Goal: Task Accomplishment & Management: Complete application form

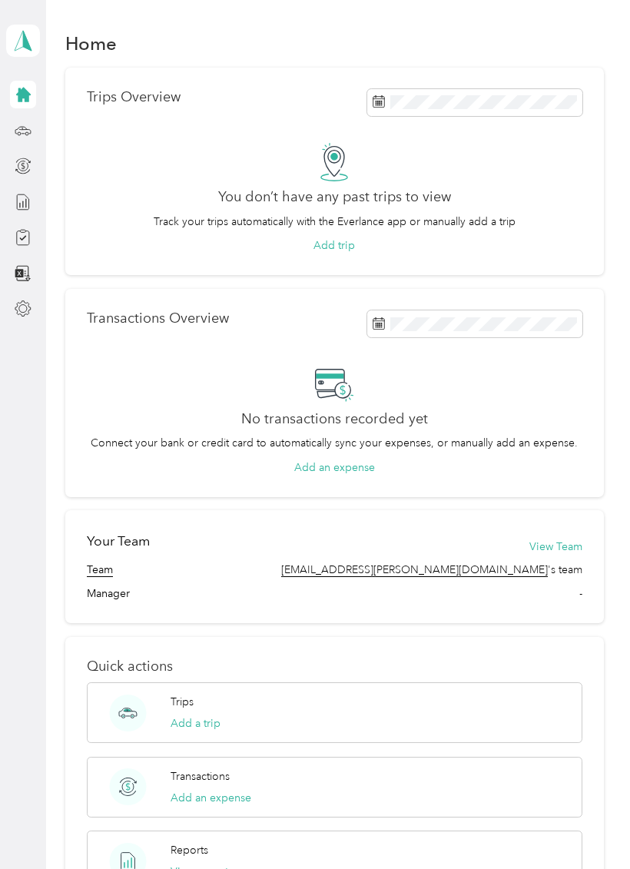
click at [31, 51] on icon at bounding box center [23, 41] width 23 height 22
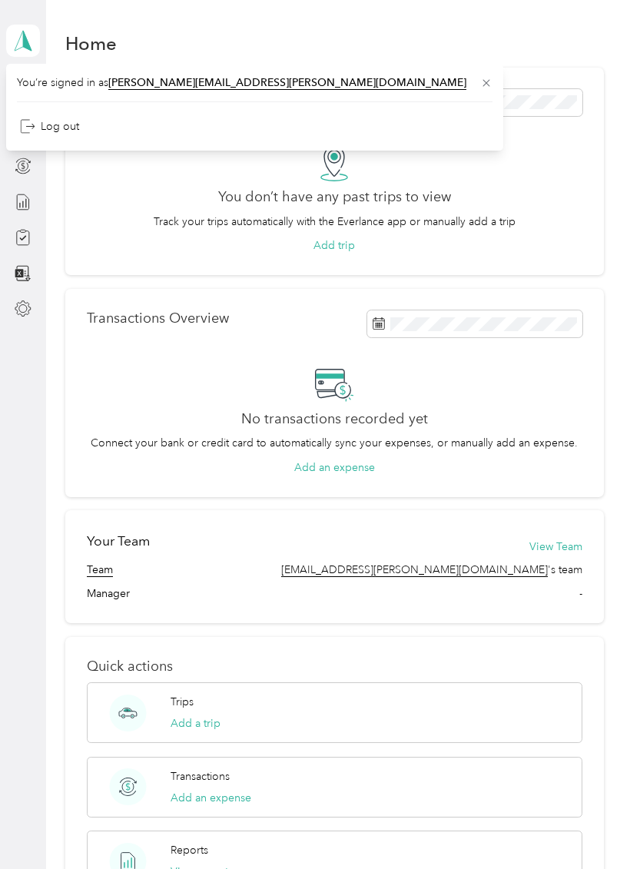
click at [250, 57] on div "Home" at bounding box center [334, 43] width 538 height 32
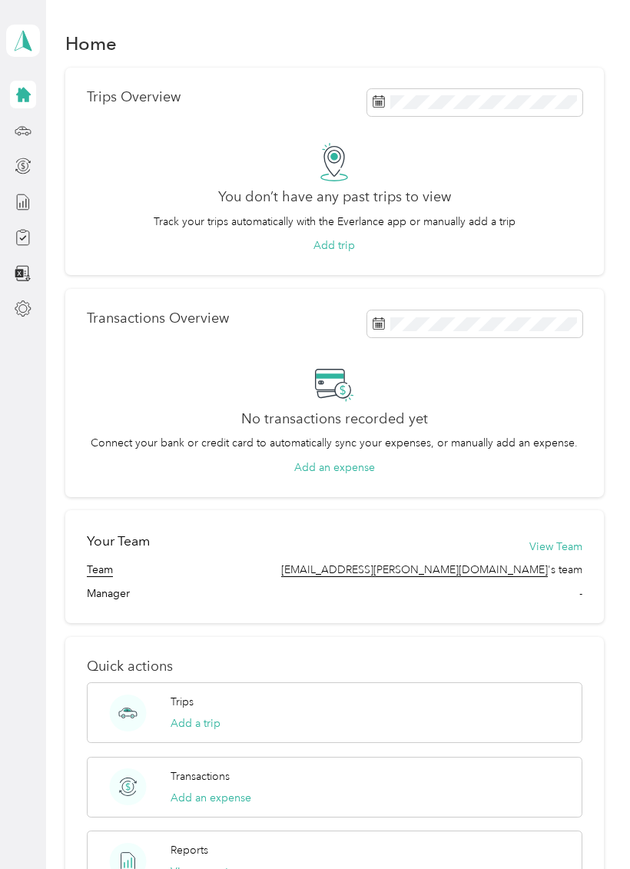
click at [254, 204] on h2 "You don’t have any past trips to view" at bounding box center [334, 197] width 233 height 16
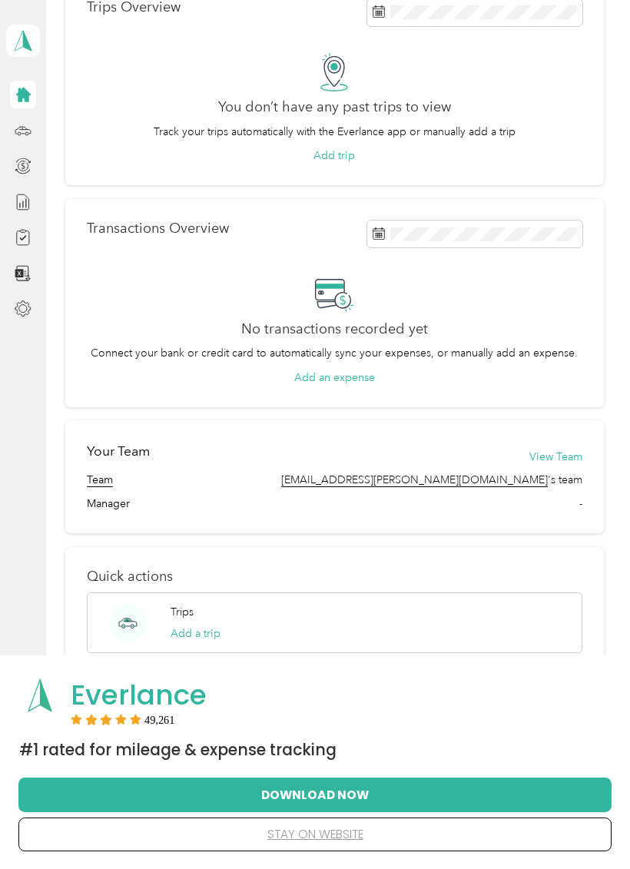
scroll to position [97, 0]
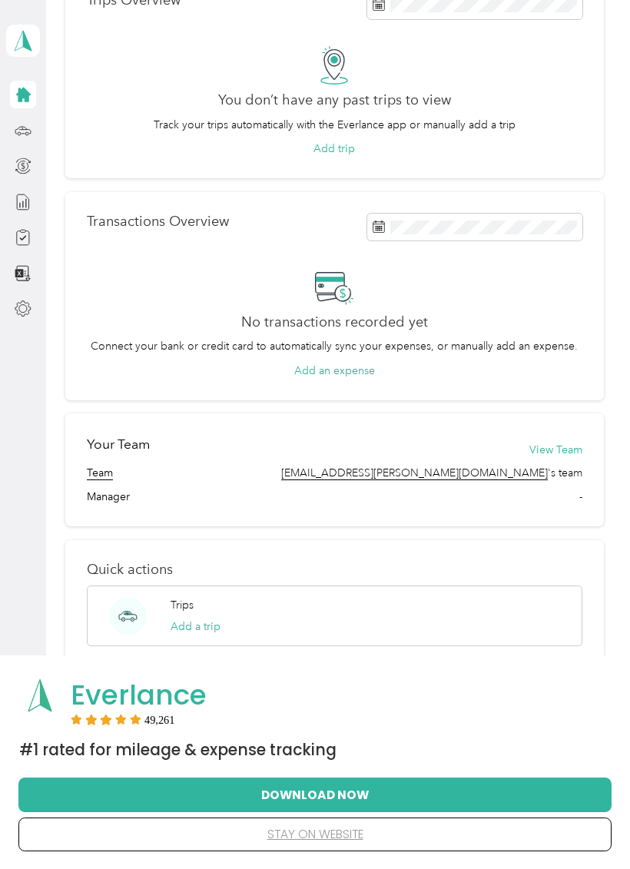
click at [273, 786] on button "Download Now" at bounding box center [315, 794] width 544 height 32
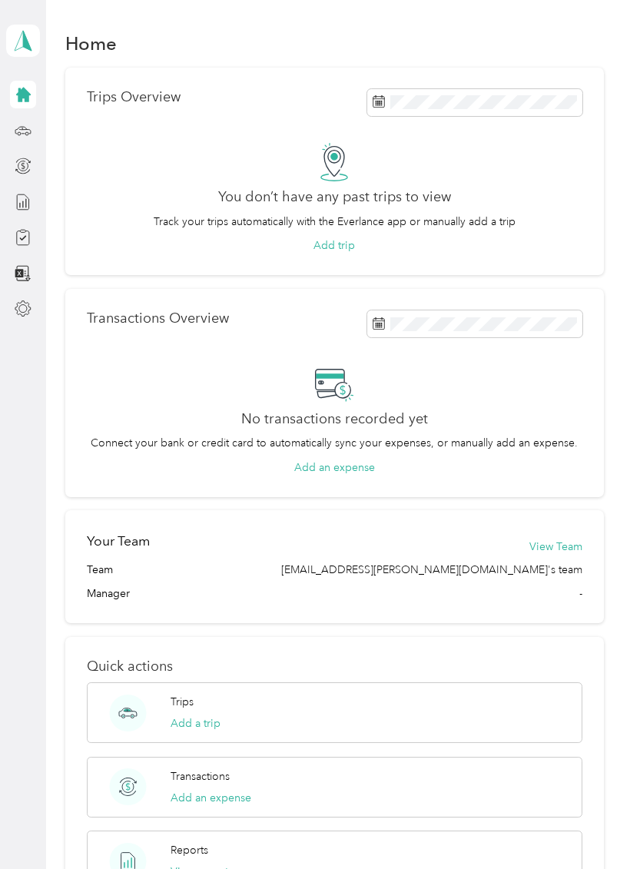
click at [31, 35] on icon at bounding box center [23, 41] width 23 height 22
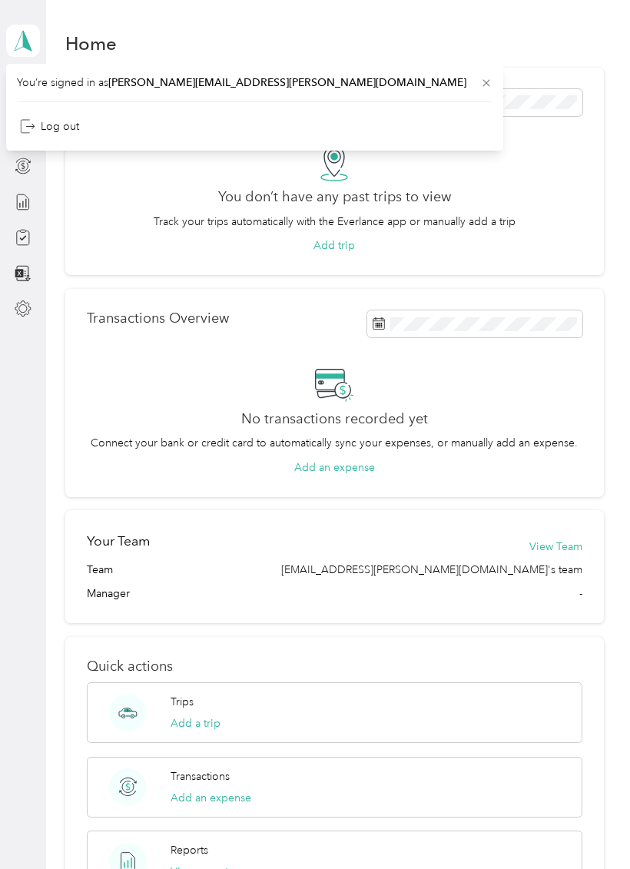
click at [88, 393] on div "No transactions recorded yet Connect your bank or credit card to automatically …" at bounding box center [334, 419] width 495 height 111
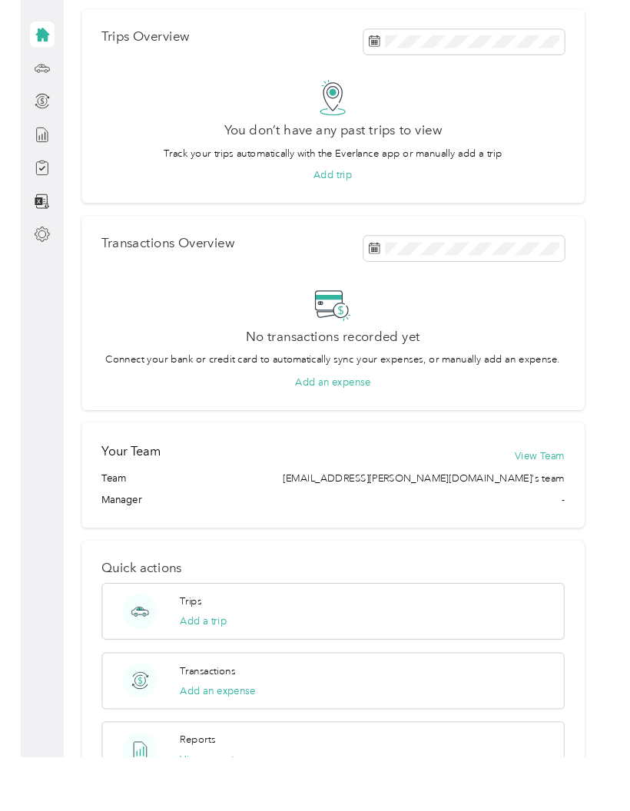
scroll to position [38, 0]
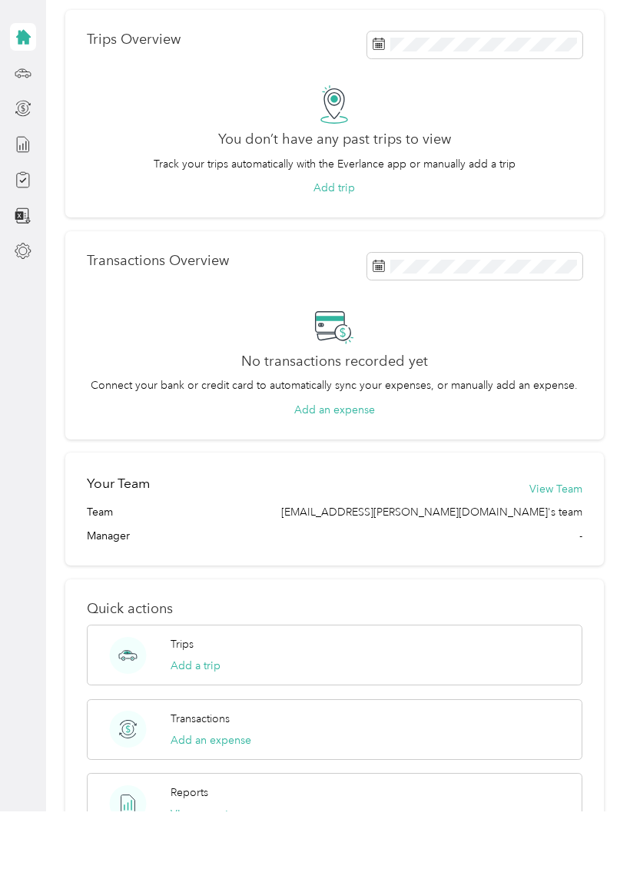
click at [317, 237] on button "Add trip" at bounding box center [333, 245] width 41 height 16
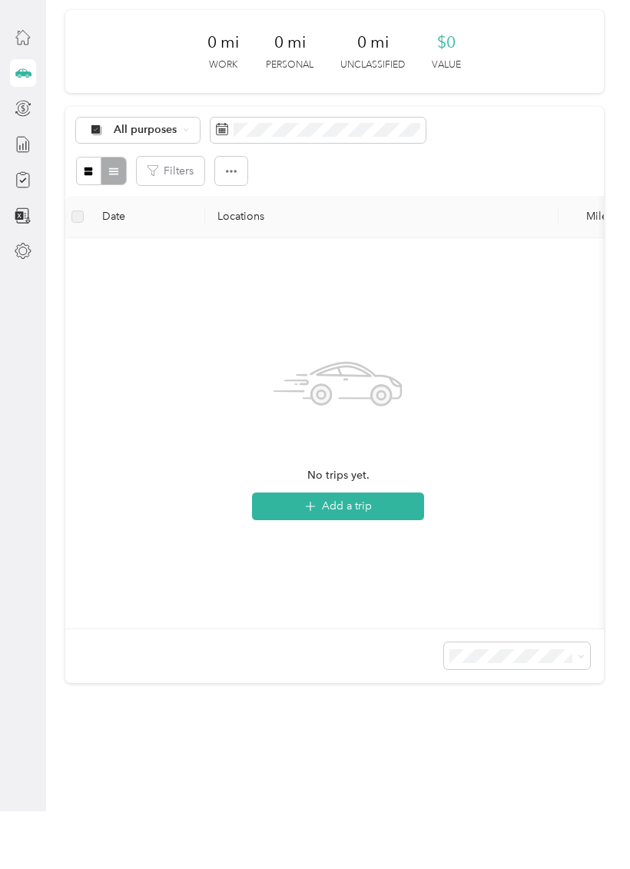
click at [349, 550] on button "Add a trip" at bounding box center [338, 564] width 172 height 28
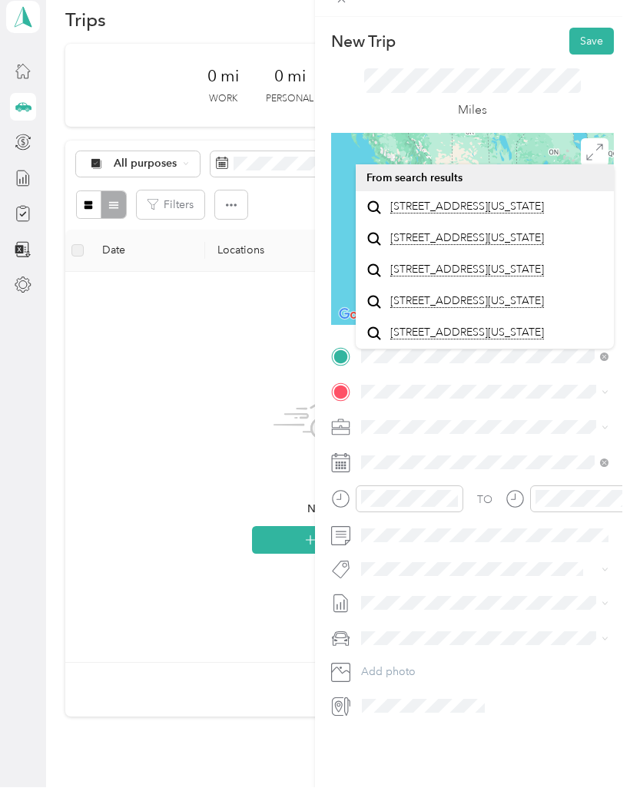
click at [450, 223] on span "1014 Indian Trace Circle Riviera Beach, Florida 33407, United States" at bounding box center [467, 230] width 154 height 14
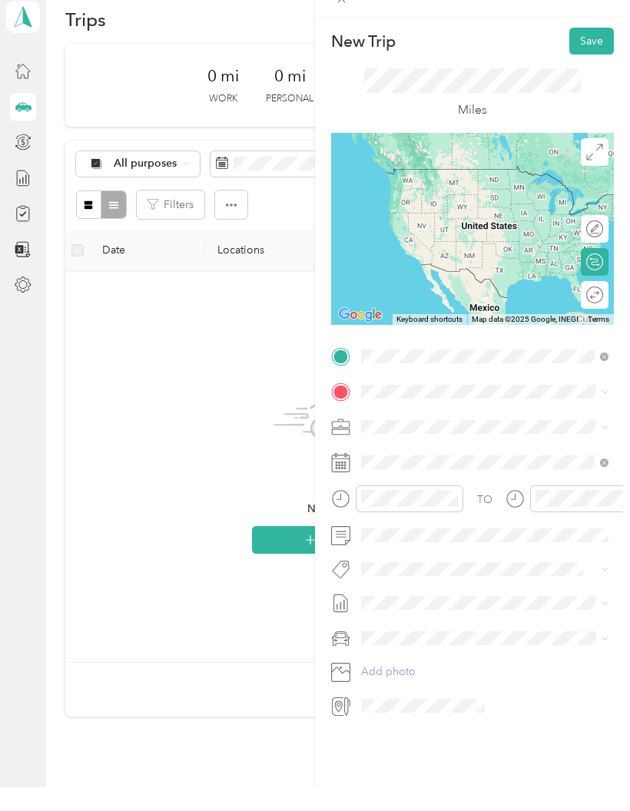
scroll to position [61, 0]
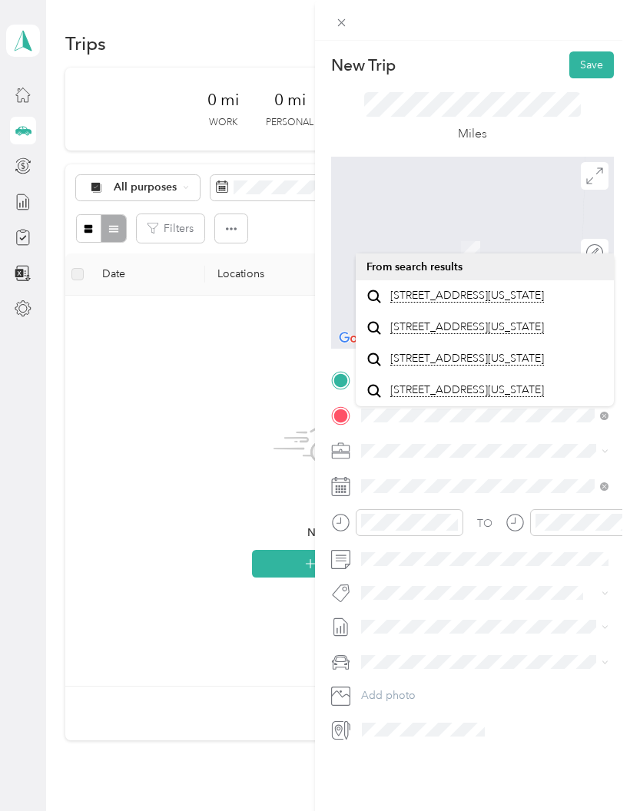
click at [448, 320] on span "101 Lighthouse Circle Tequesta, Florida 33469, United States" at bounding box center [467, 327] width 154 height 14
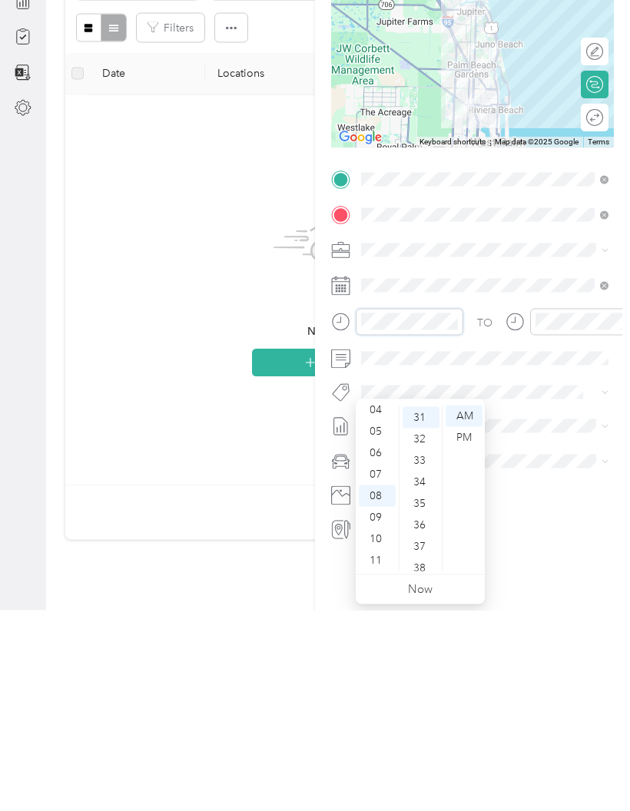
scroll to position [654, 0]
click at [451, 627] on div "PM" at bounding box center [463, 638] width 37 height 22
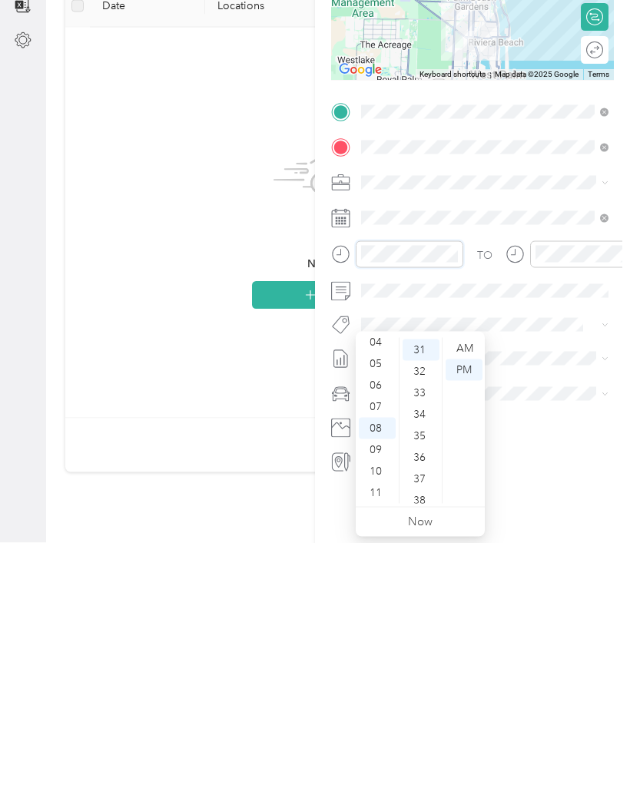
click at [453, 517] on icon "close-circle" at bounding box center [452, 522] width 11 height 11
click at [379, 686] on div "08" at bounding box center [377, 697] width 37 height 22
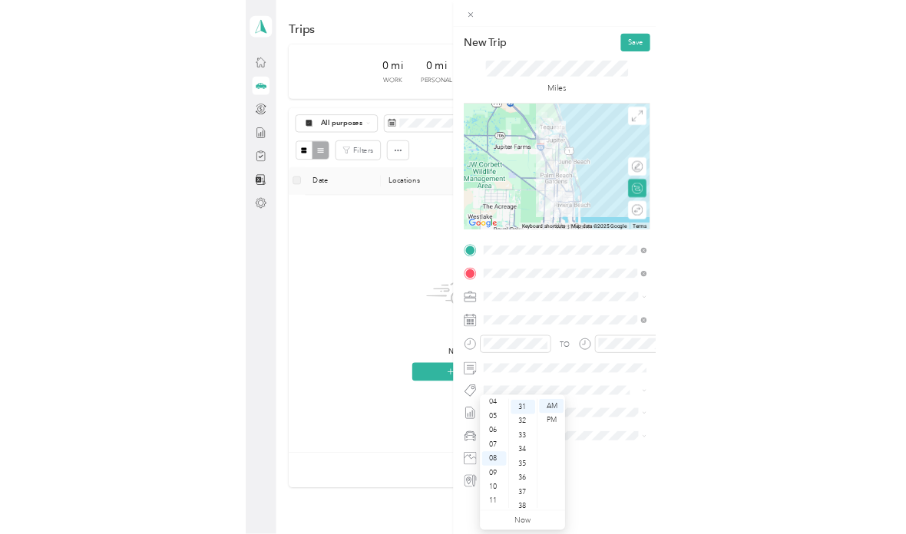
scroll to position [0, 0]
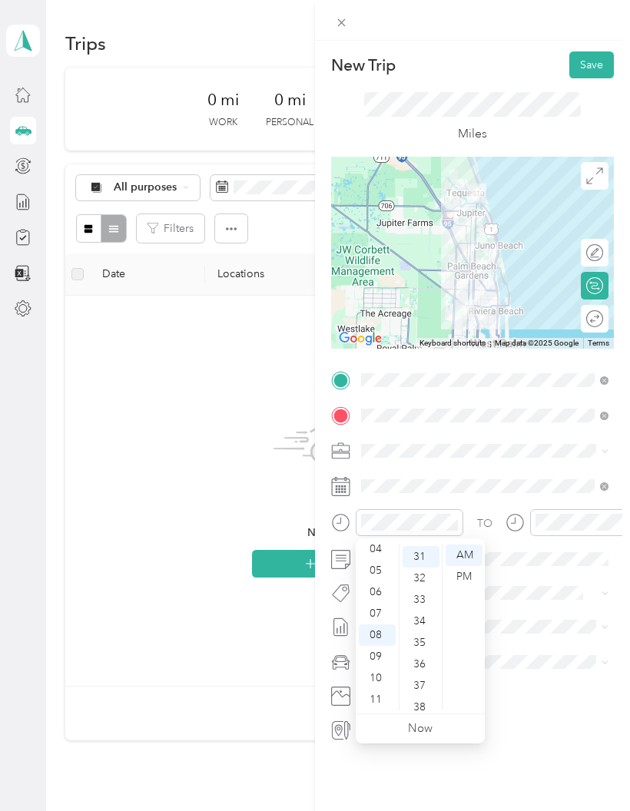
click at [462, 558] on div "AM" at bounding box center [463, 555] width 37 height 22
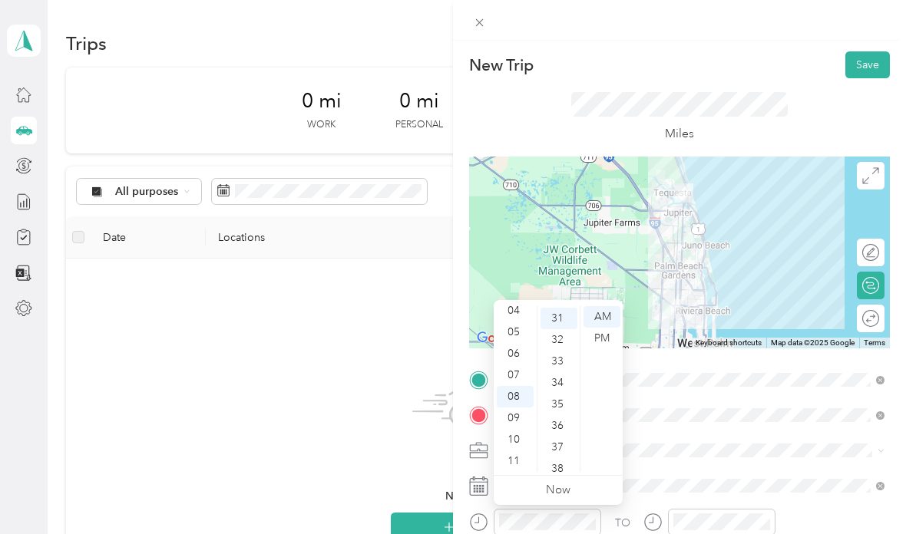
click at [629, 474] on span at bounding box center [692, 486] width 396 height 25
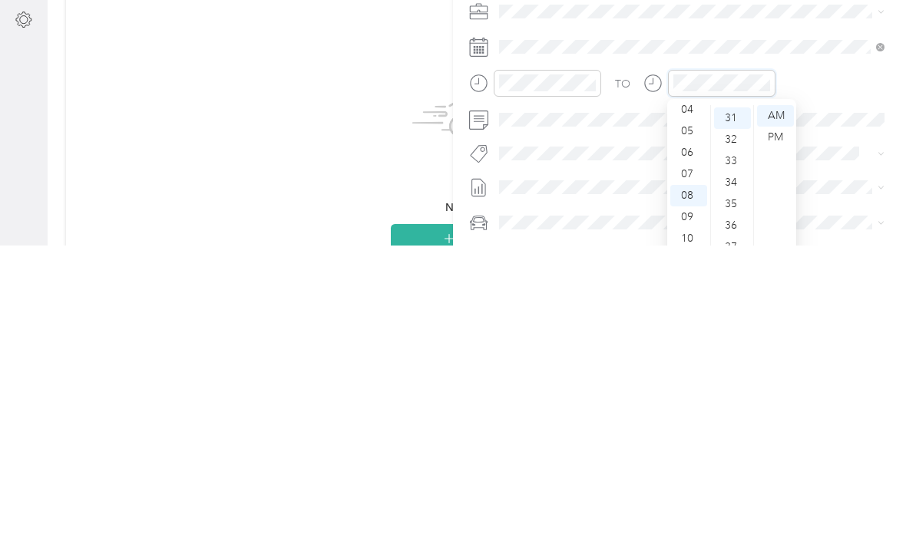
scroll to position [665, 0]
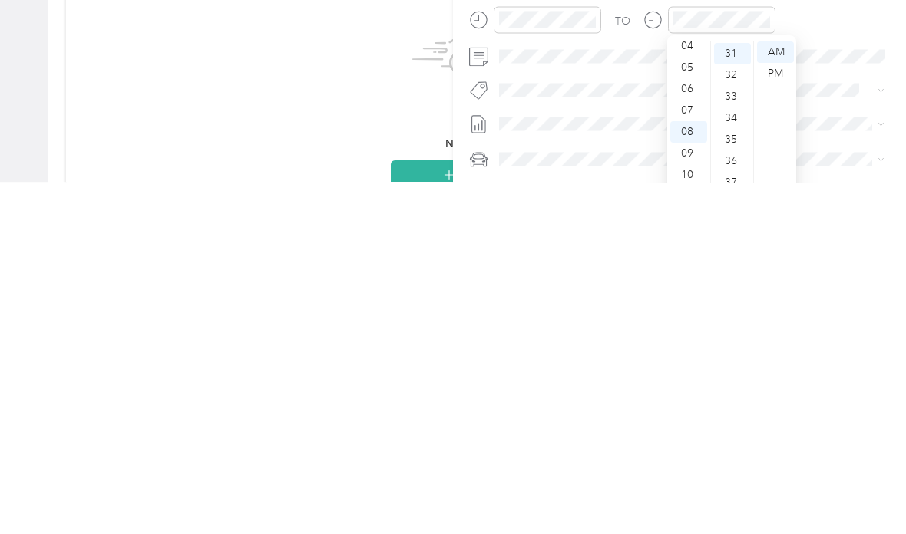
click at [629, 495] on div "09" at bounding box center [688, 506] width 37 height 22
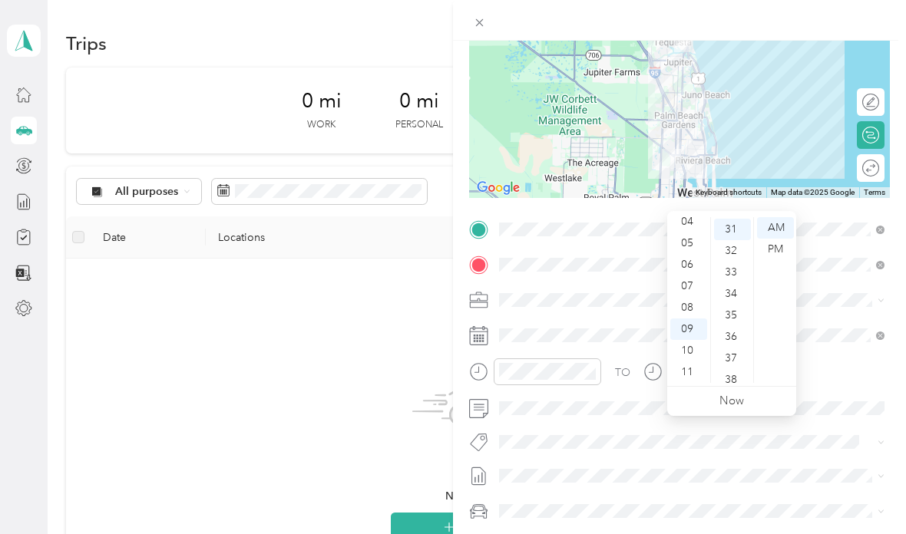
click at [629, 357] on div "TO Add photo" at bounding box center [679, 404] width 421 height 375
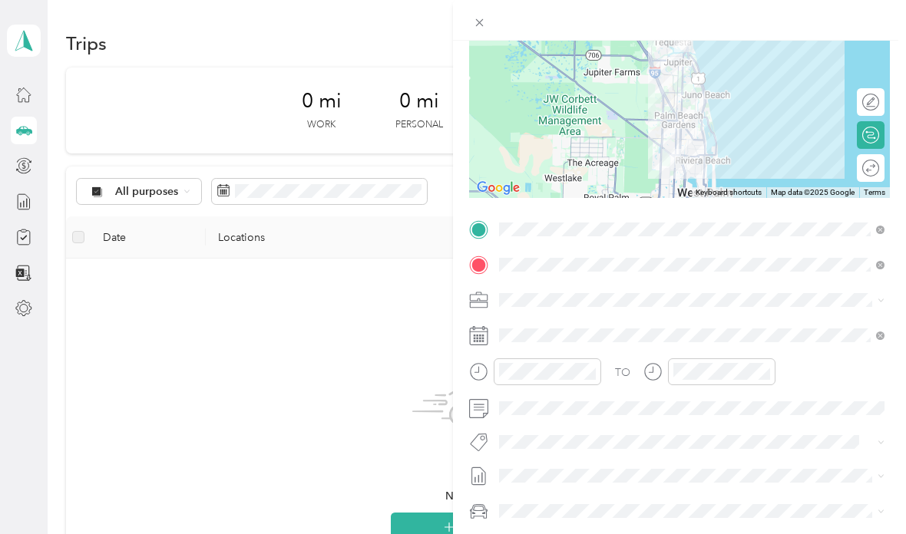
click at [629, 393] on div "TO" at bounding box center [679, 378] width 421 height 38
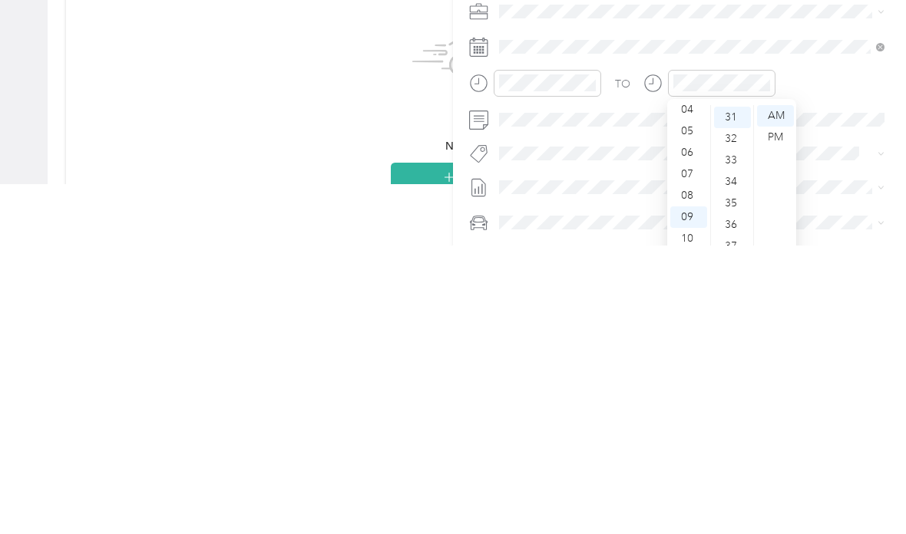
click at [629, 359] on div "TO" at bounding box center [679, 378] width 421 height 38
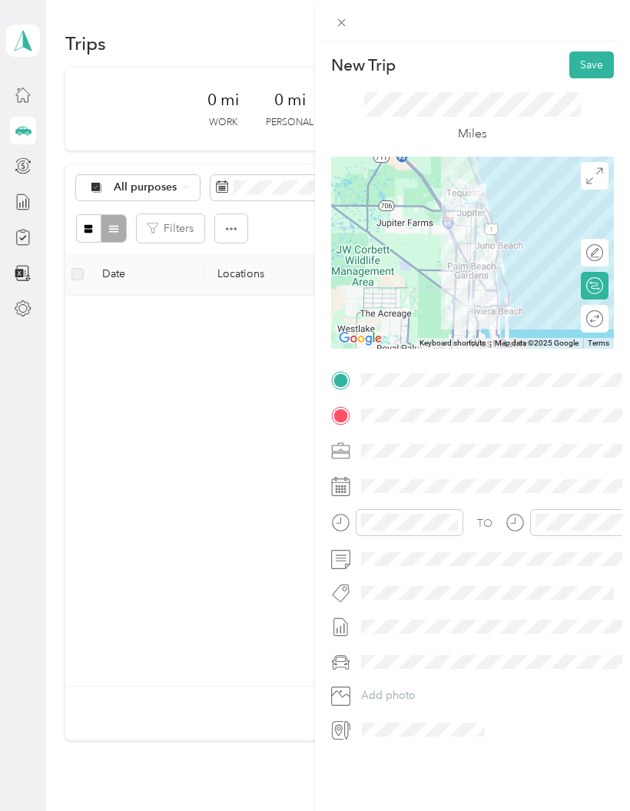
scroll to position [0, 0]
click at [584, 65] on button "Save" at bounding box center [591, 64] width 45 height 27
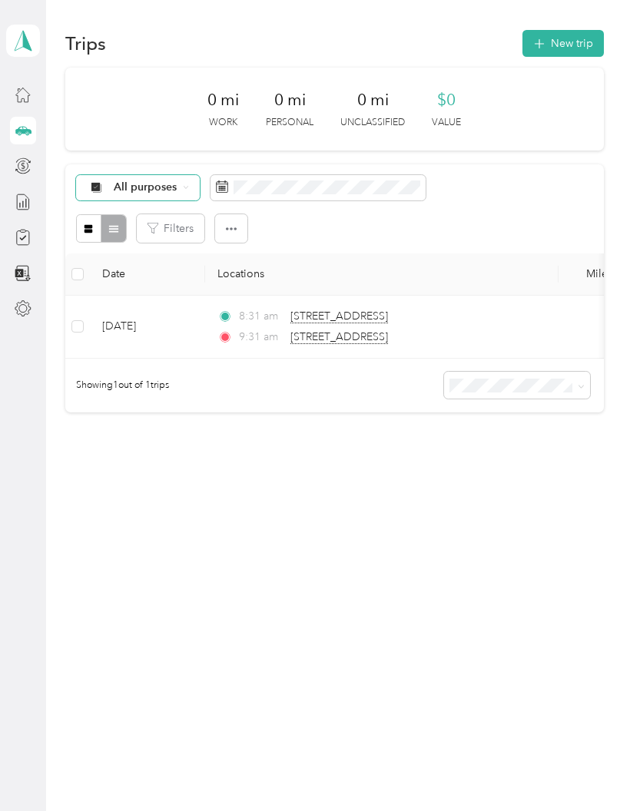
click at [151, 200] on div "All purposes" at bounding box center [138, 188] width 124 height 26
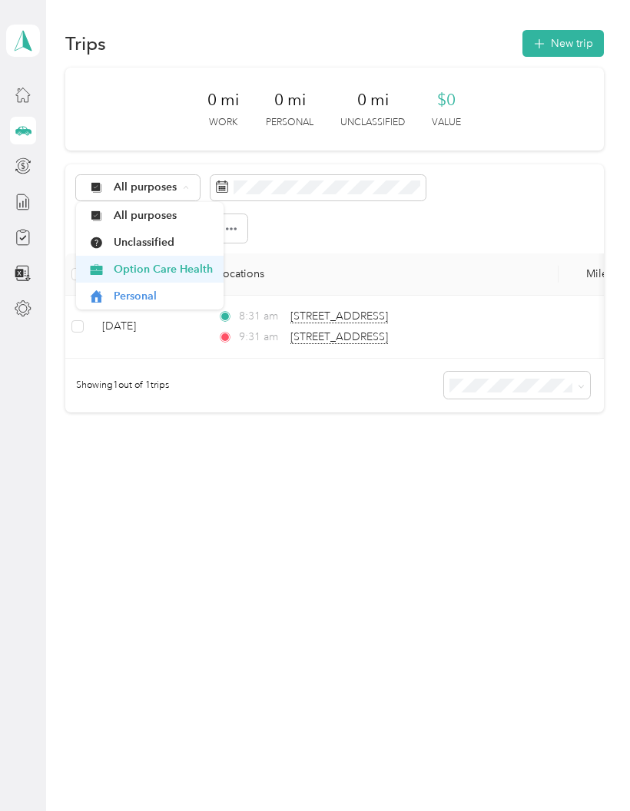
click at [174, 275] on span "Option Care Health" at bounding box center [163, 269] width 99 height 16
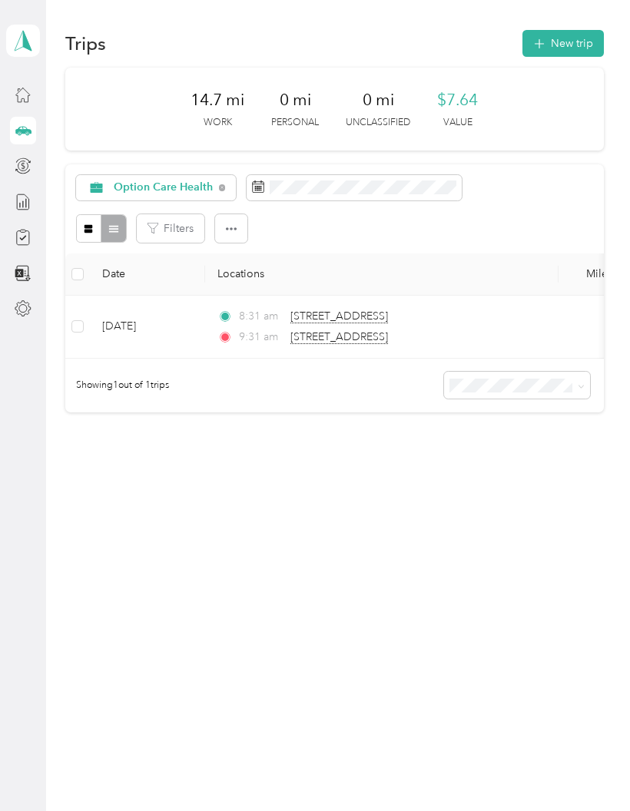
click at [18, 135] on icon at bounding box center [23, 130] width 17 height 17
click at [26, 97] on icon at bounding box center [23, 94] width 17 height 17
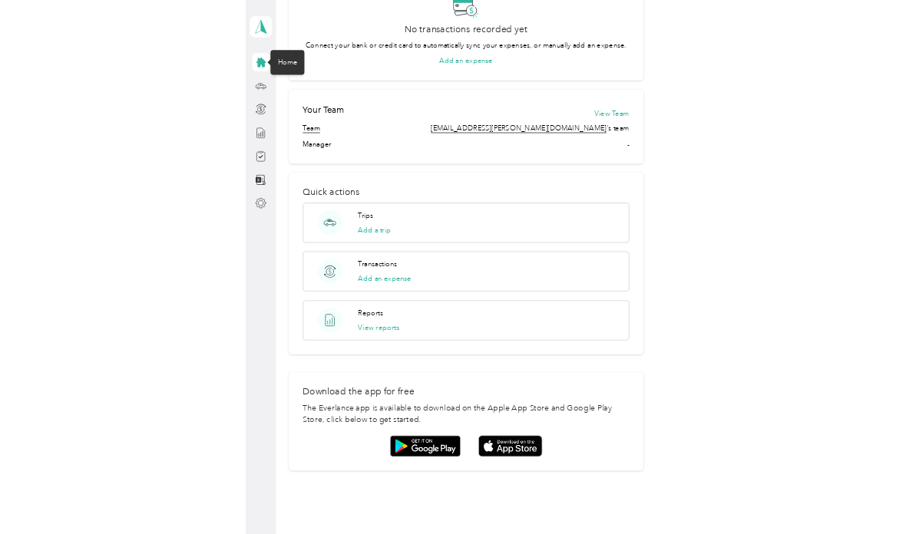
scroll to position [483, 0]
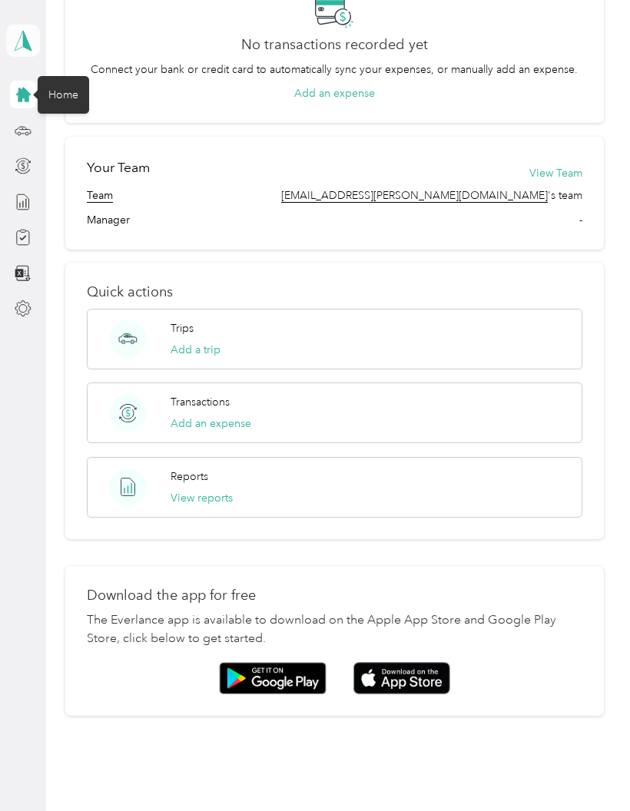
click at [17, 45] on icon at bounding box center [23, 41] width 17 height 20
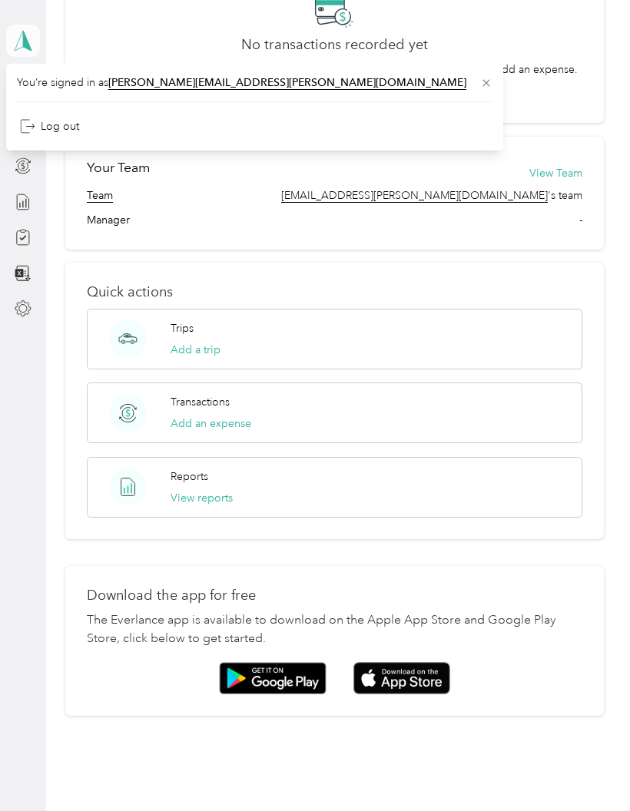
click at [29, 45] on polygon at bounding box center [27, 40] width 8 height 20
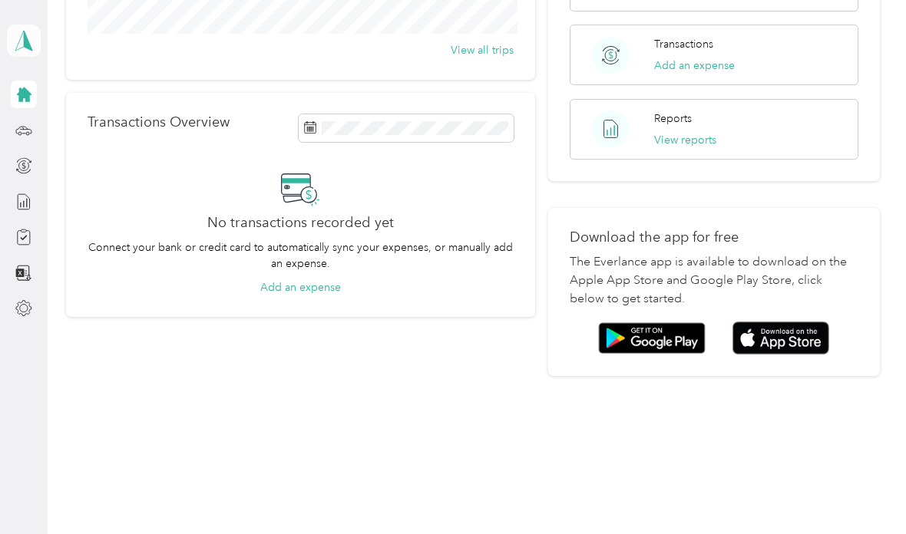
scroll to position [225, 0]
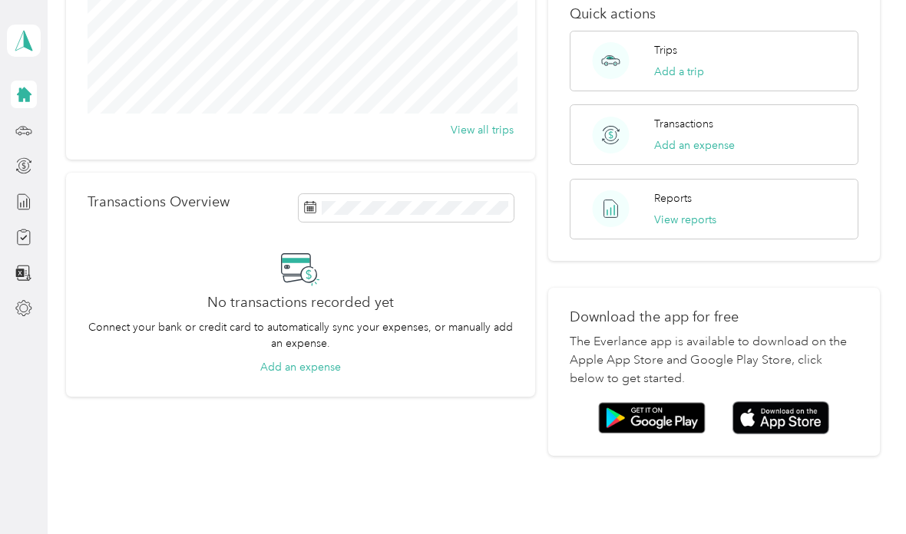
click at [629, 499] on div "Home Trips Overview 14.7 mi Work 0 mi Personal 0 mi Unclassified View all trips…" at bounding box center [473, 157] width 851 height 764
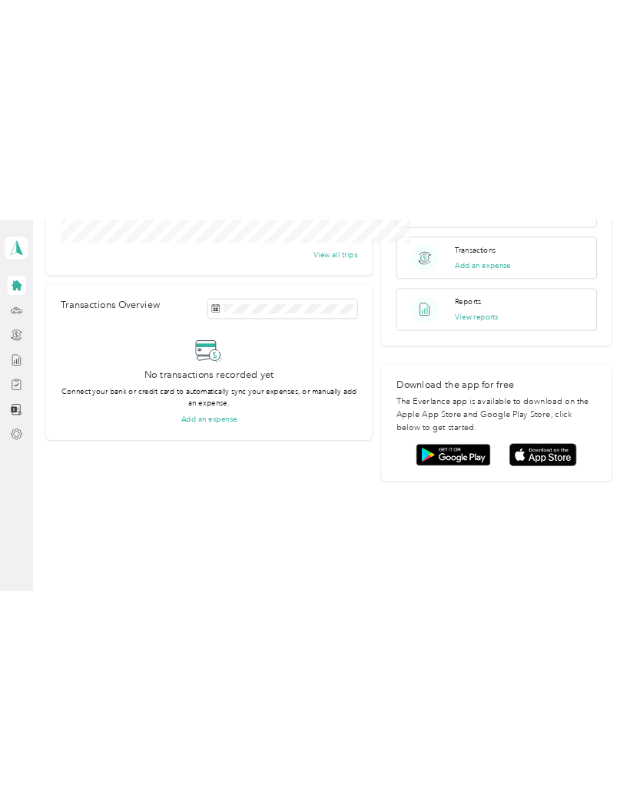
scroll to position [0, 0]
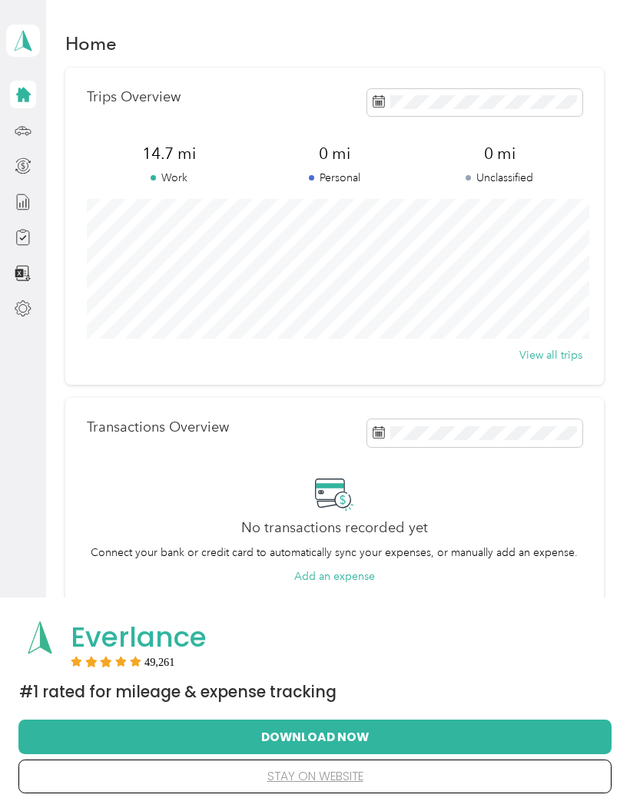
click at [368, 734] on button "Download Now" at bounding box center [315, 736] width 544 height 32
